Goal: Transaction & Acquisition: Purchase product/service

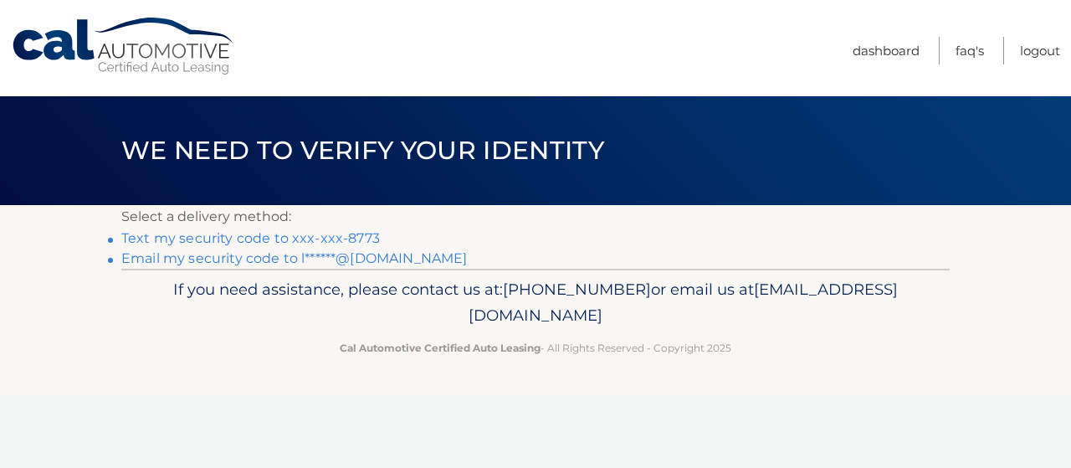
click at [144, 244] on link "Text my security code to xxx-xxx-8773" at bounding box center [250, 238] width 258 height 16
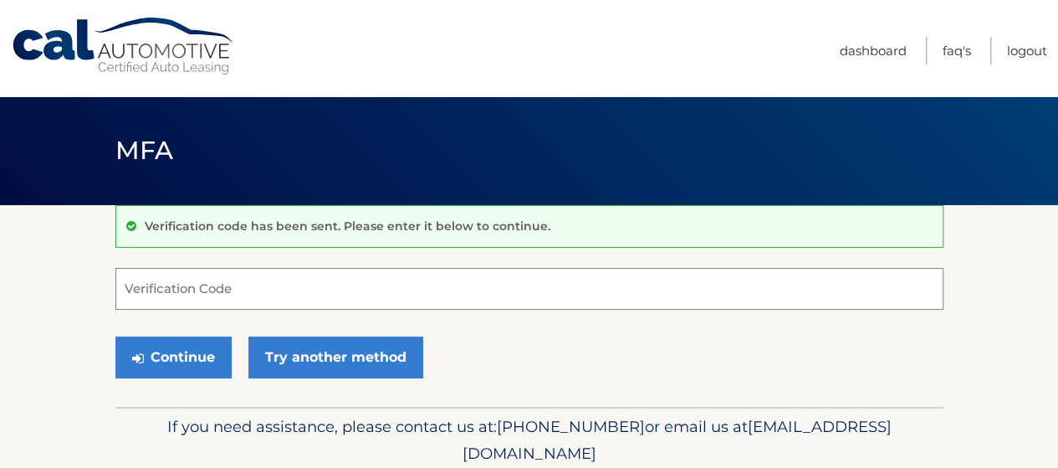
click at [341, 294] on input "Verification Code" at bounding box center [529, 289] width 828 height 42
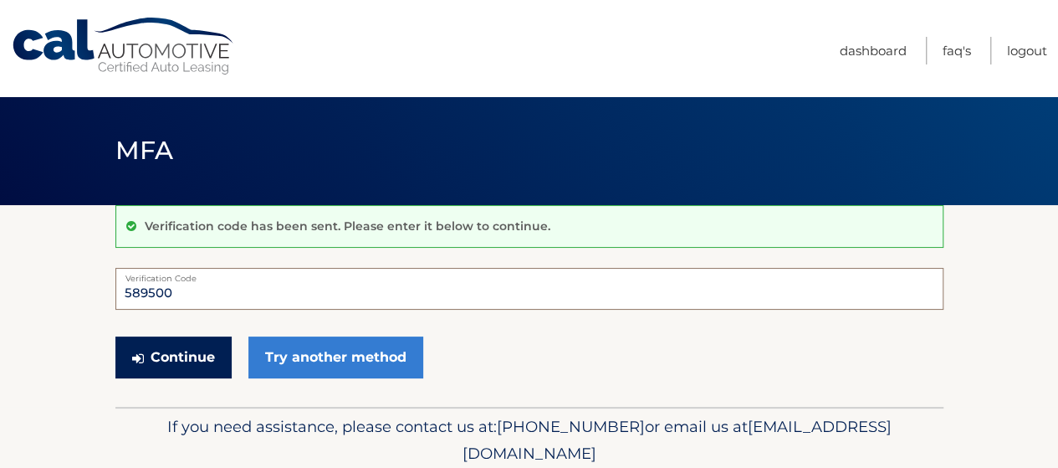
type input "589500"
click at [182, 354] on button "Continue" at bounding box center [173, 357] width 116 height 42
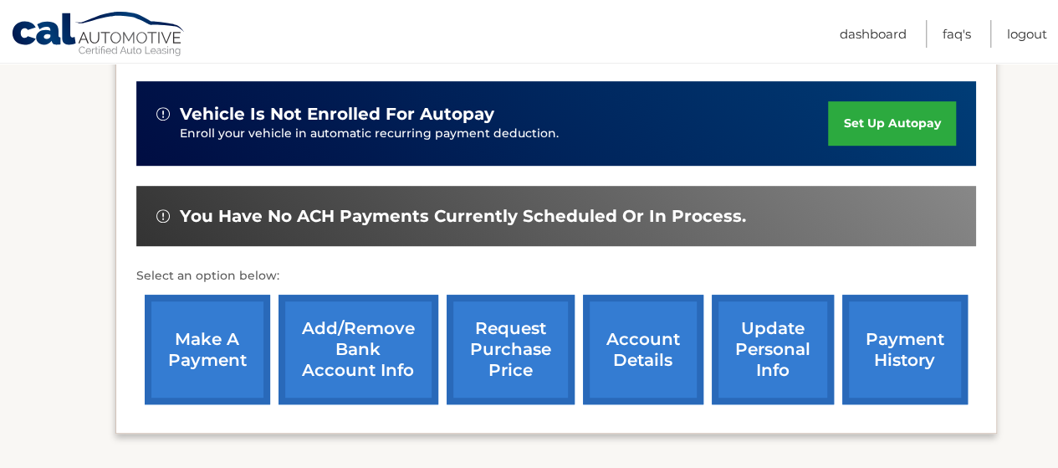
scroll to position [405, 0]
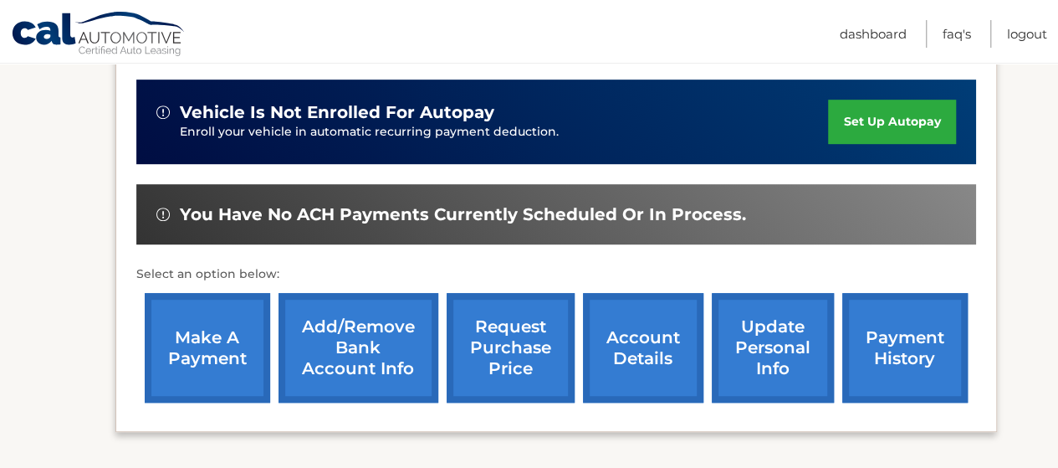
click at [207, 340] on link "make a payment" at bounding box center [207, 348] width 125 height 110
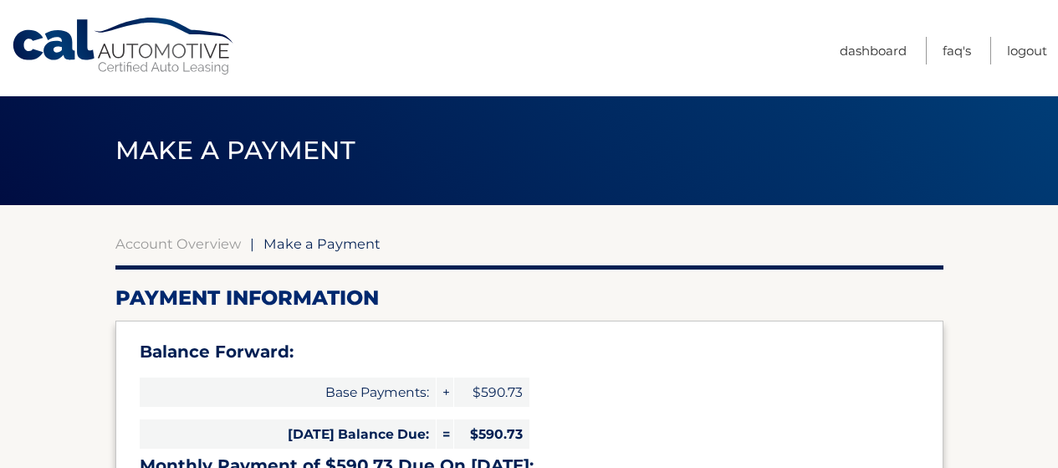
select select "OTJiYTY2NjgtNTg5ZC00YmQwLWE5MTAtNGEzYTcxMzhlMGVi"
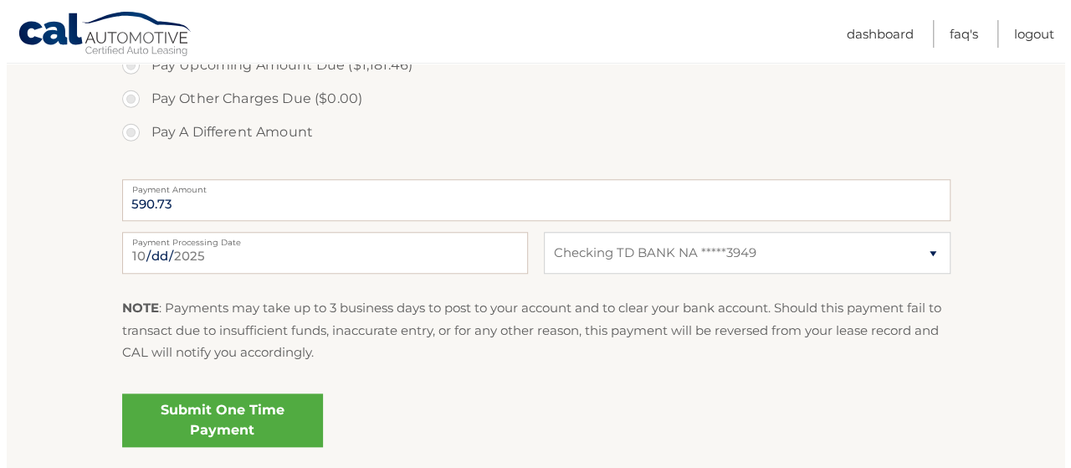
scroll to position [671, 0]
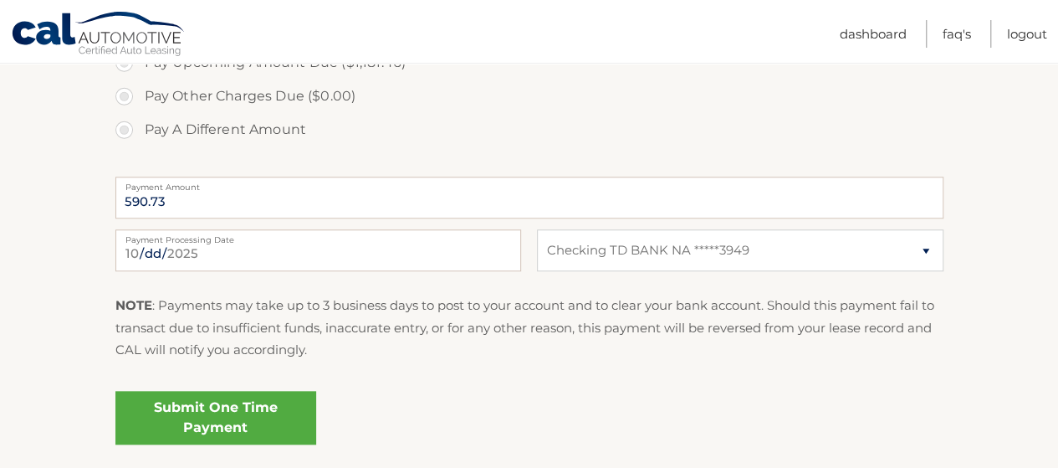
click at [237, 417] on link "Submit One Time Payment" at bounding box center [215, 418] width 201 height 54
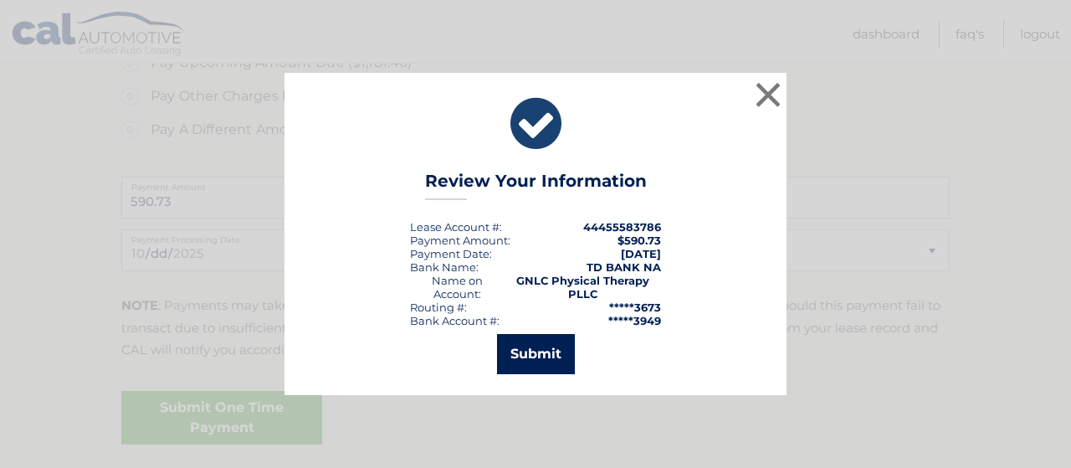
click at [549, 356] on button "Submit" at bounding box center [536, 354] width 78 height 40
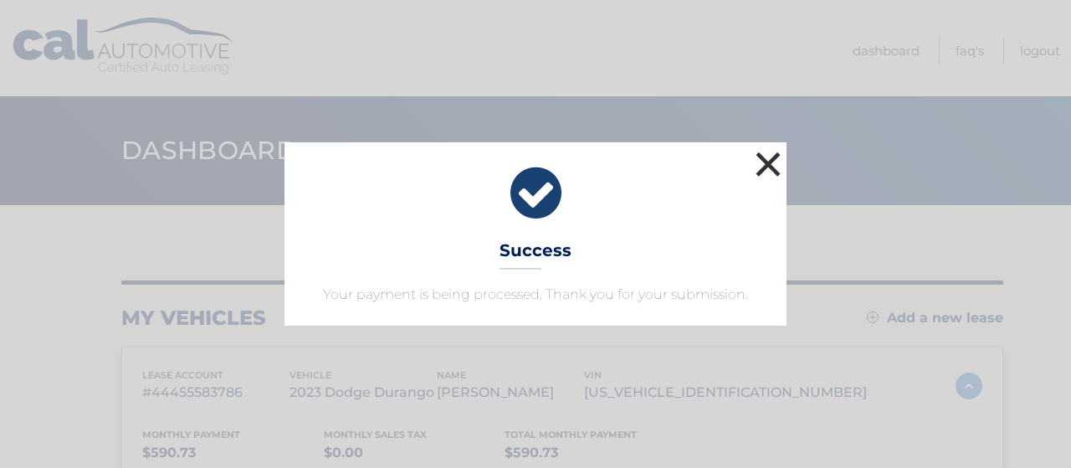
click at [768, 164] on button "×" at bounding box center [767, 163] width 33 height 33
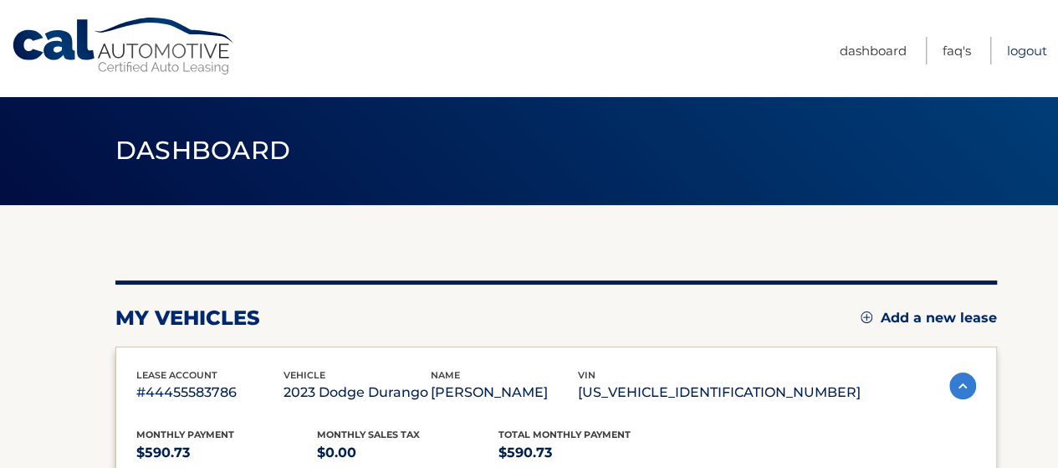
click at [1027, 52] on link "Logout" at bounding box center [1027, 51] width 40 height 28
